Goal: Transaction & Acquisition: Purchase product/service

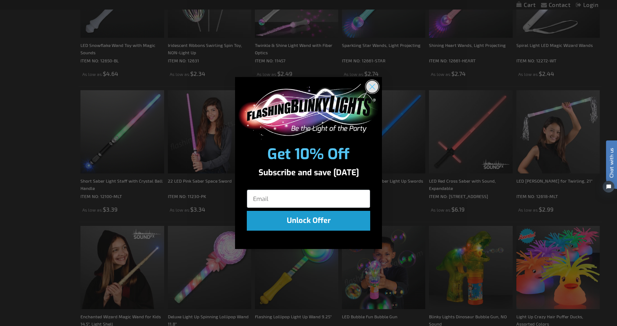
click at [370, 87] on circle "Close dialog" at bounding box center [372, 87] width 12 height 12
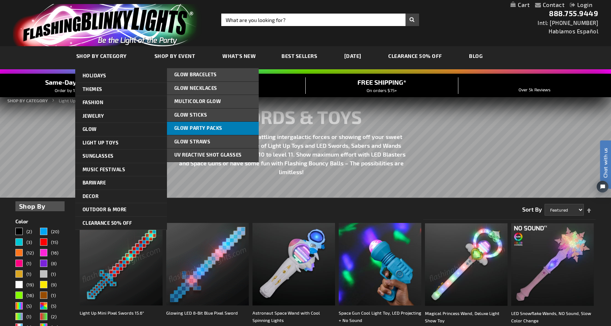
click at [189, 128] on span "Glow Party Packs" at bounding box center [198, 128] width 48 height 6
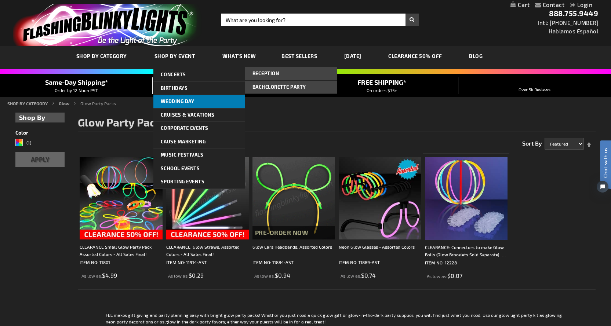
click at [183, 101] on span "Wedding Day" at bounding box center [178, 101] width 34 height 6
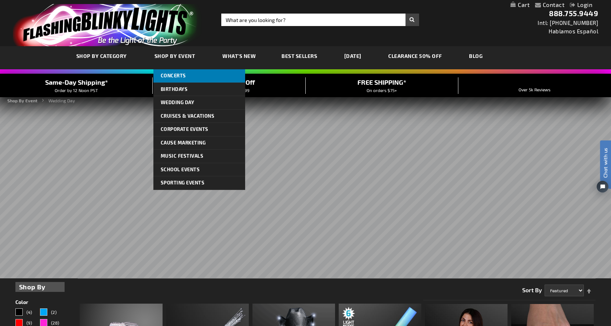
click at [171, 78] on span "Concerts" at bounding box center [173, 76] width 25 height 6
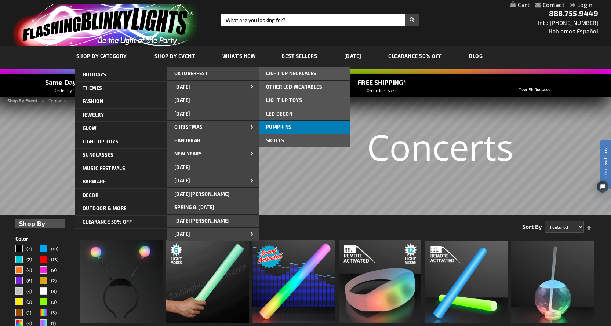
click at [296, 124] on link "PUMPKINS" at bounding box center [305, 127] width 92 height 13
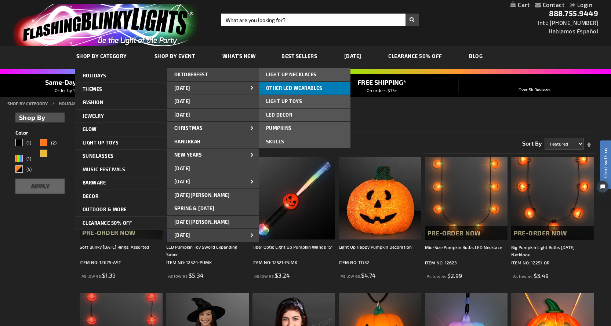
click at [303, 87] on span "OTHER LED WEARABLES" at bounding box center [294, 88] width 57 height 6
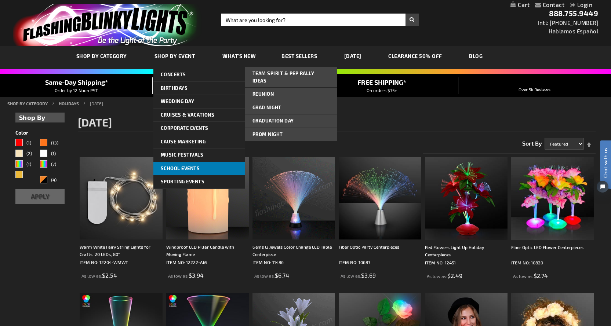
click at [198, 169] on span "School Events" at bounding box center [180, 169] width 39 height 6
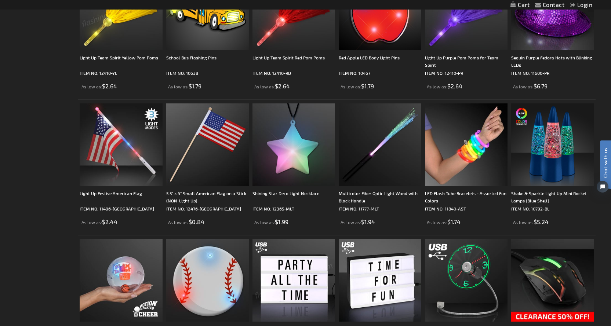
scroll to position [734, 0]
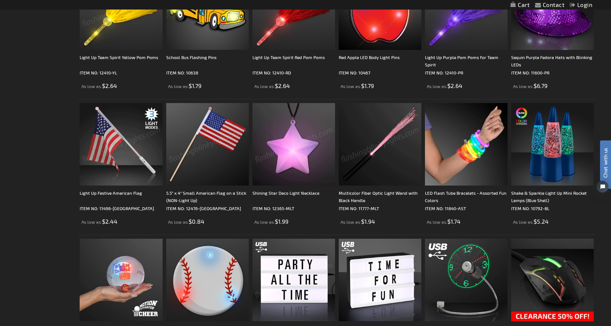
click at [376, 159] on img at bounding box center [380, 144] width 83 height 83
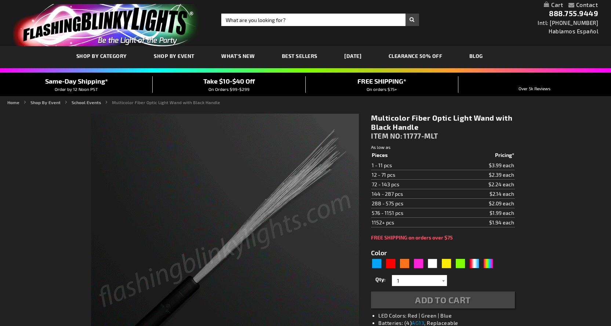
type input "5659"
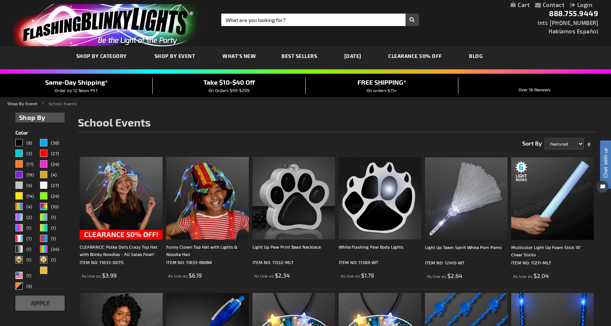
click at [563, 190] on img at bounding box center [553, 199] width 83 height 83
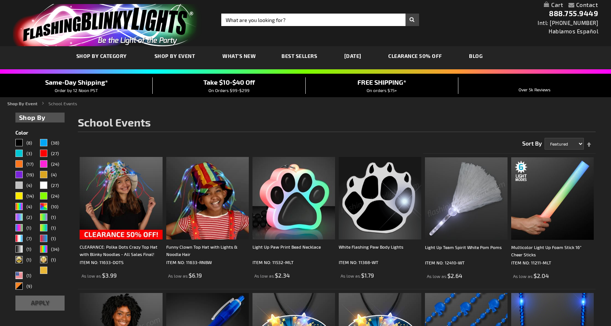
click at [473, 158] on img at bounding box center [466, 199] width 83 height 83
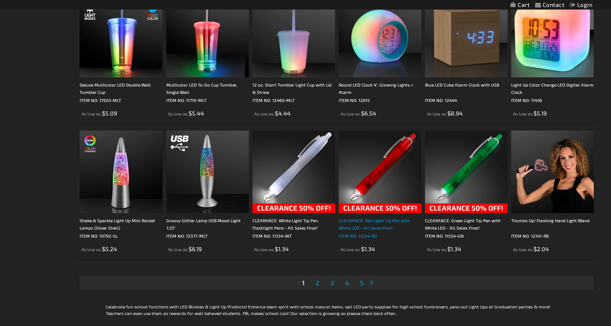
scroll to position [1258, 0]
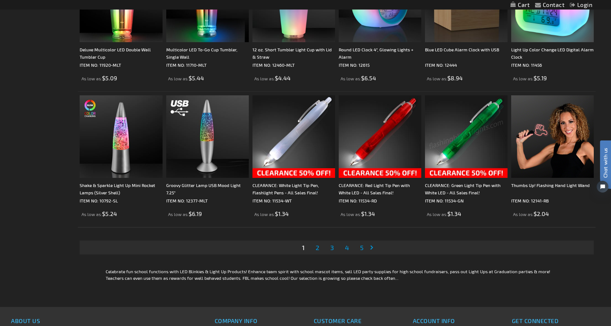
click at [317, 252] on link "Page 2" at bounding box center [317, 247] width 7 height 11
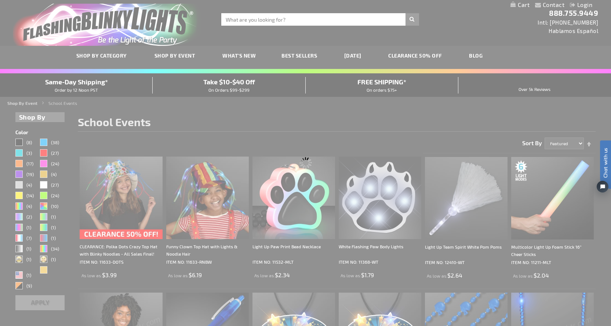
scroll to position [0, 0]
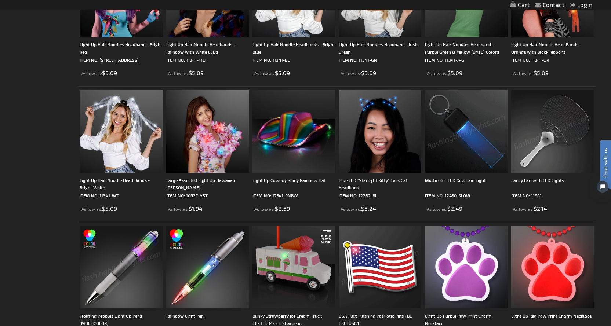
scroll to position [882, 0]
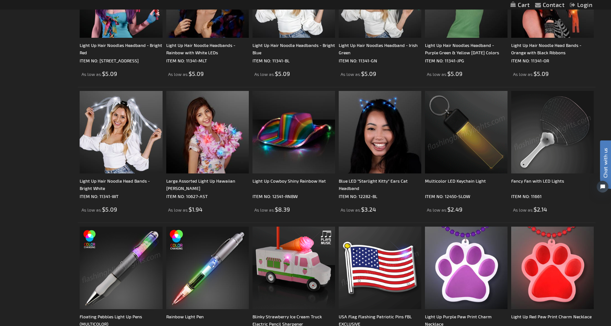
click at [557, 137] on img at bounding box center [553, 132] width 83 height 83
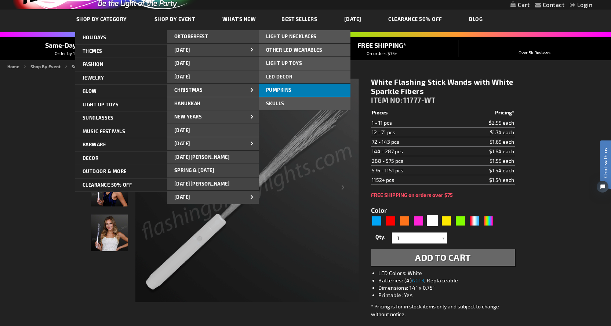
click at [281, 86] on link "PUMPKINS" at bounding box center [305, 90] width 92 height 13
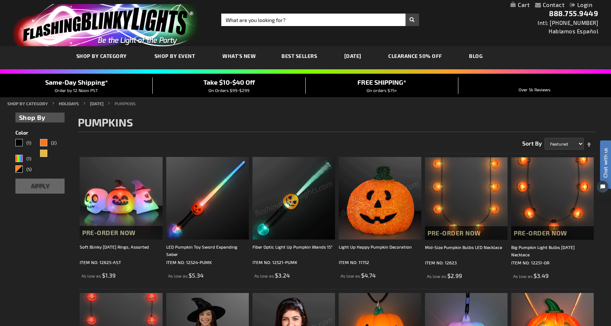
click at [421, 55] on link "CLEARANCE 50% OFF" at bounding box center [415, 56] width 65 height 25
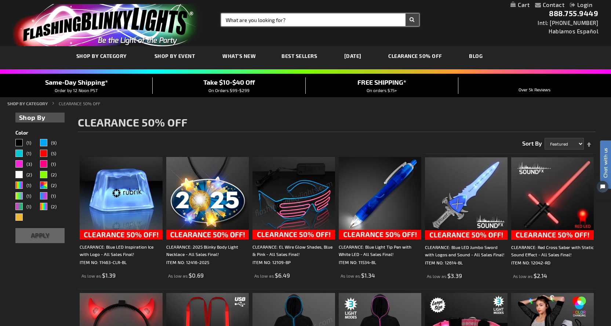
click at [275, 19] on input "Search" at bounding box center [320, 20] width 198 height 12
type input "hand held"
click at [406, 14] on button "Search" at bounding box center [413, 20] width 14 height 12
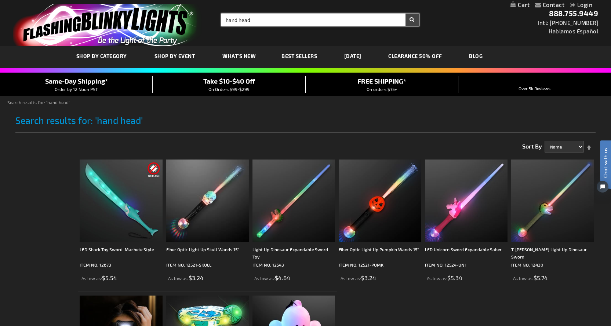
drag, startPoint x: 251, startPoint y: 21, endPoint x: 244, endPoint y: 22, distance: 7.1
click at [244, 22] on input "hand head" at bounding box center [320, 20] width 198 height 12
type input "hand held"
click at [406, 14] on button "Search" at bounding box center [413, 20] width 14 height 12
drag, startPoint x: 239, startPoint y: 18, endPoint x: 195, endPoint y: 19, distance: 43.7
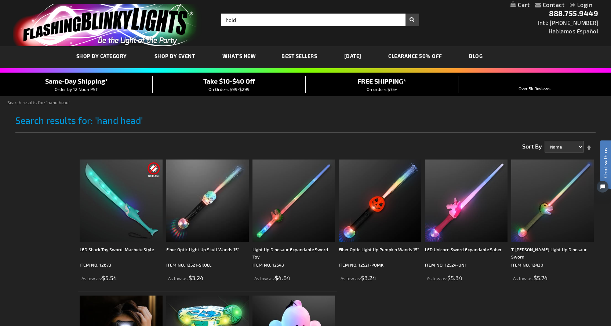
click at [198, 19] on div "Toggle Nav Search Search hold × Search 888.755.9449 Intl: [PHONE_NUMBER] Hablam…" at bounding box center [305, 23] width 611 height 46
type input "wand"
click at [406, 14] on button "Search" at bounding box center [413, 20] width 14 height 12
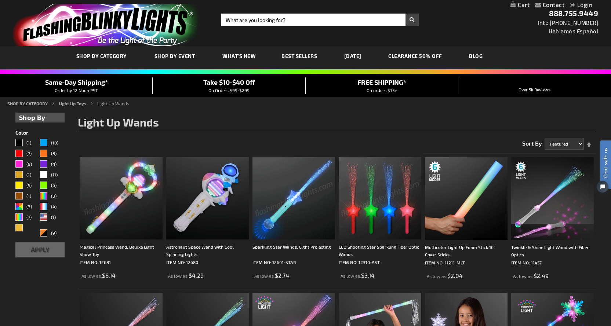
click at [382, 196] on img at bounding box center [380, 198] width 83 height 83
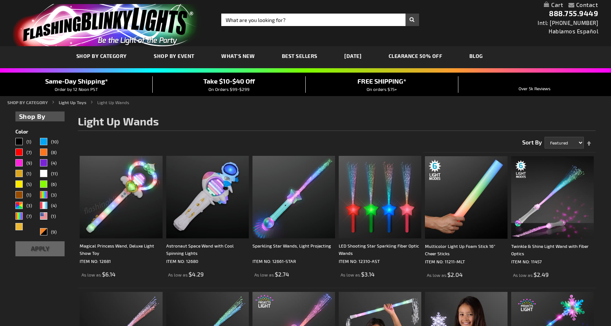
click at [555, 156] on img at bounding box center [553, 197] width 83 height 83
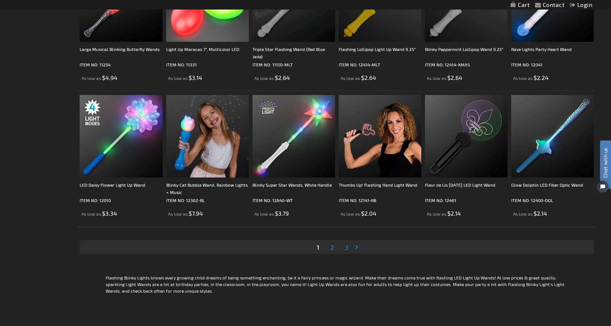
scroll to position [1286, 0]
click at [332, 247] on span "2" at bounding box center [332, 247] width 4 height 8
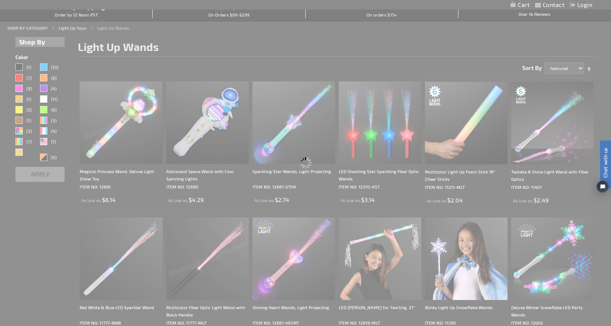
scroll to position [35, 0]
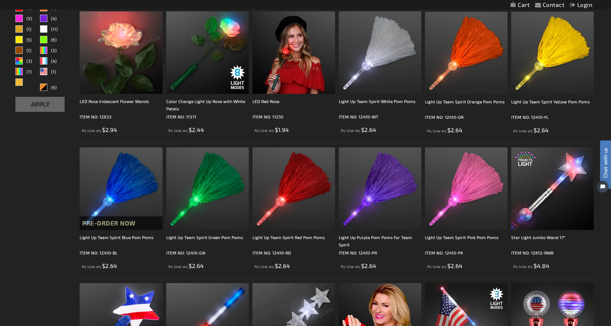
scroll to position [146, 0]
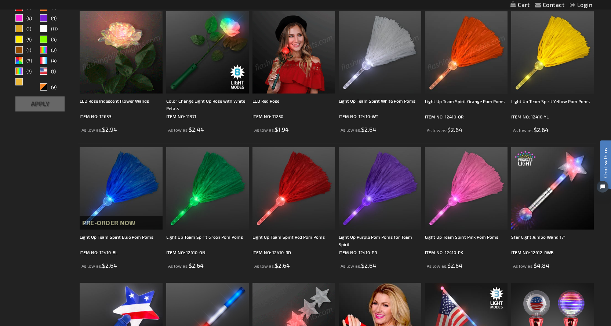
click at [461, 60] on img at bounding box center [466, 52] width 83 height 83
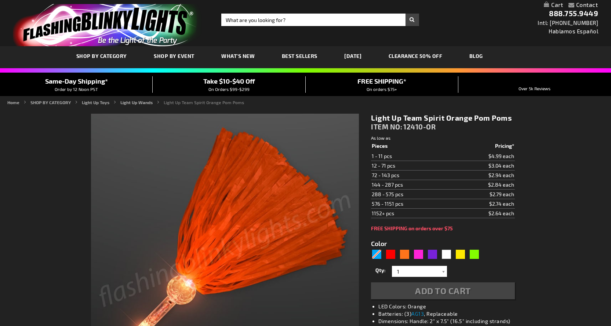
type input "5637"
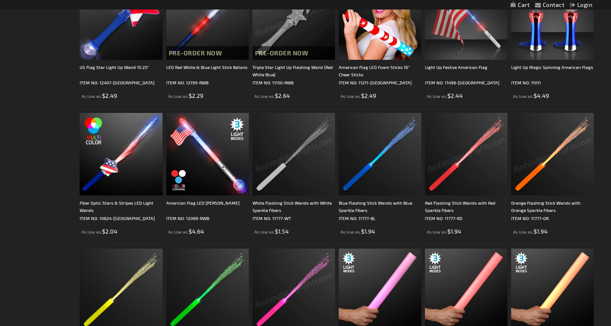
scroll to position [507, 0]
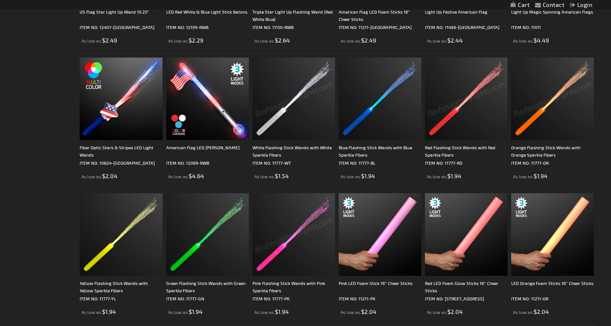
click at [548, 96] on img at bounding box center [553, 99] width 83 height 83
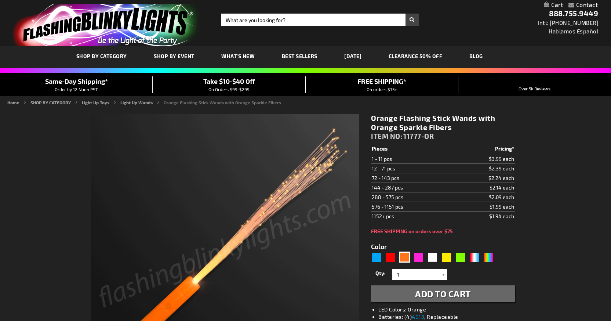
type input "5637"
